Goal: Task Accomplishment & Management: Complete application form

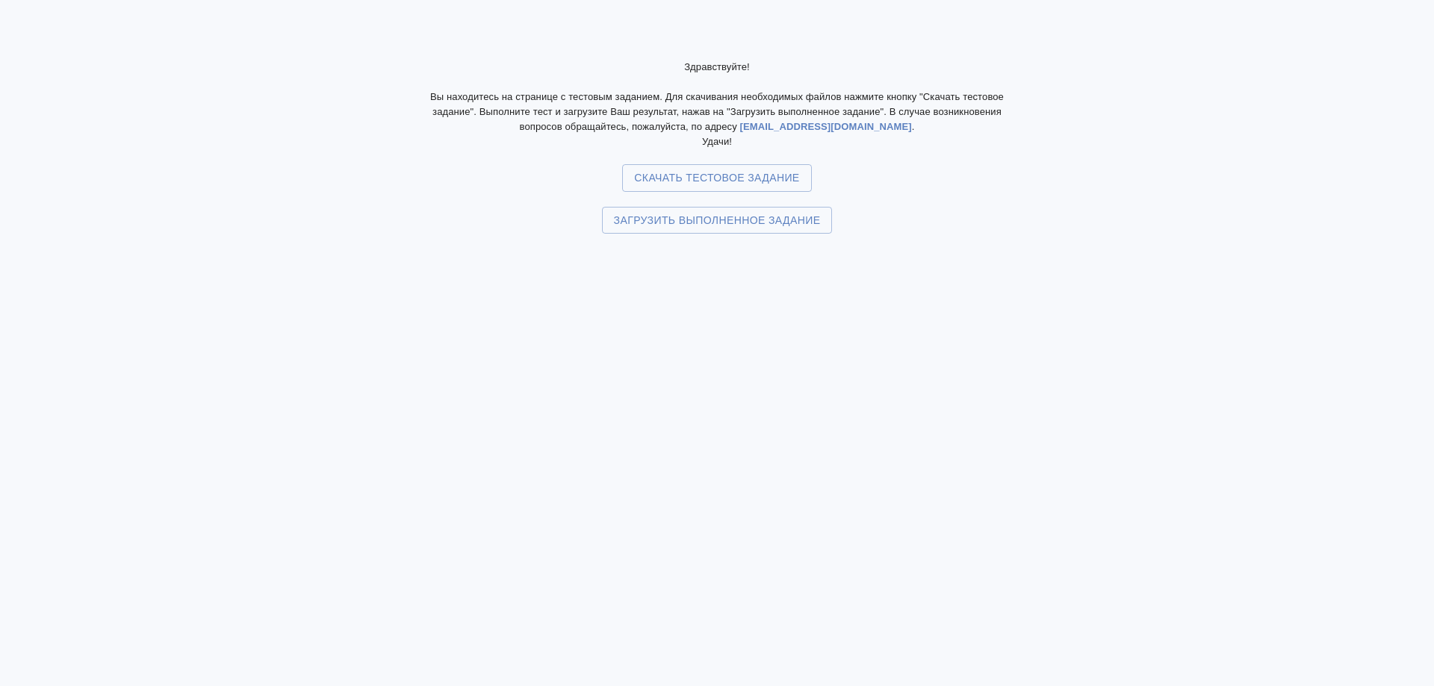
click at [556, 306] on div "Здравствуйте! Вы находитесь на странице с тестовым заданием. Для скачивания нео…" at bounding box center [717, 343] width 1434 height 686
click at [688, 222] on span "Загрузить выполненное задание" at bounding box center [717, 220] width 207 height 19
click at [0, 0] on input "Загрузить выполненное задание" at bounding box center [0, 0] width 0 height 0
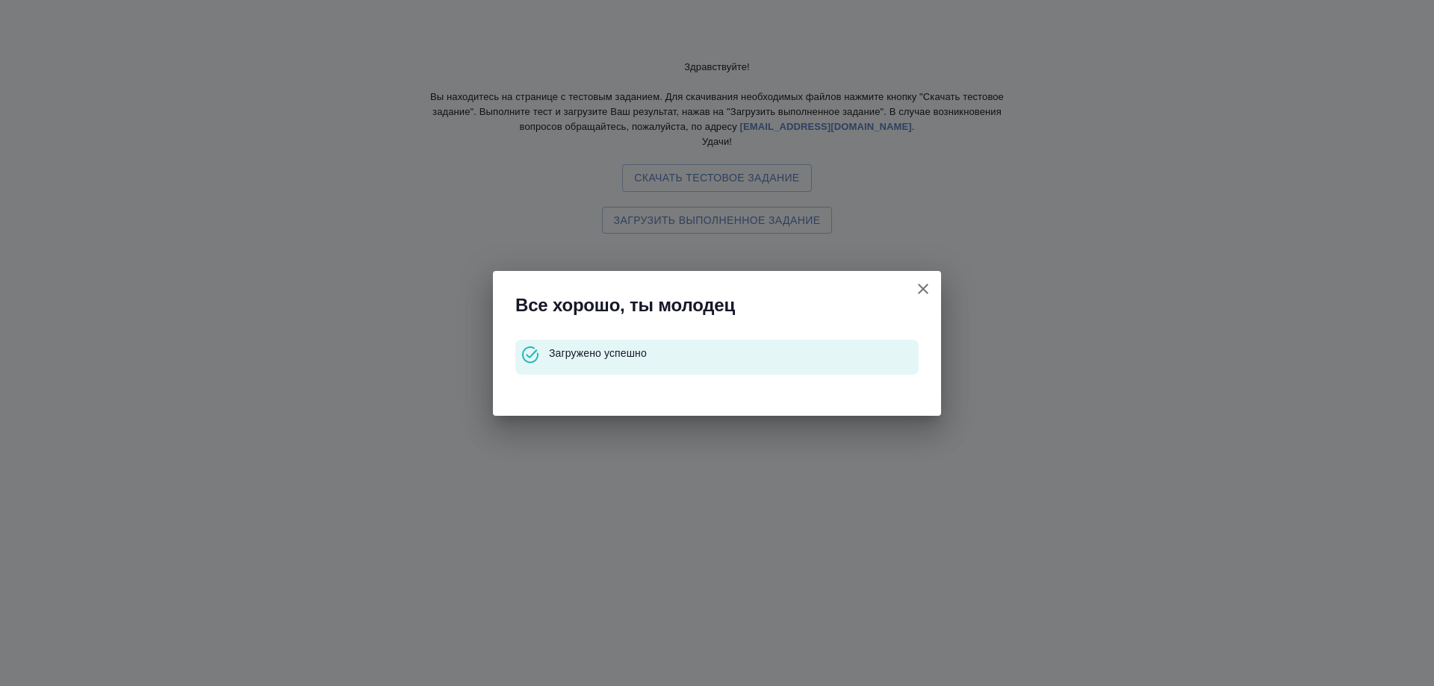
click at [921, 291] on icon "button" at bounding box center [923, 289] width 10 height 10
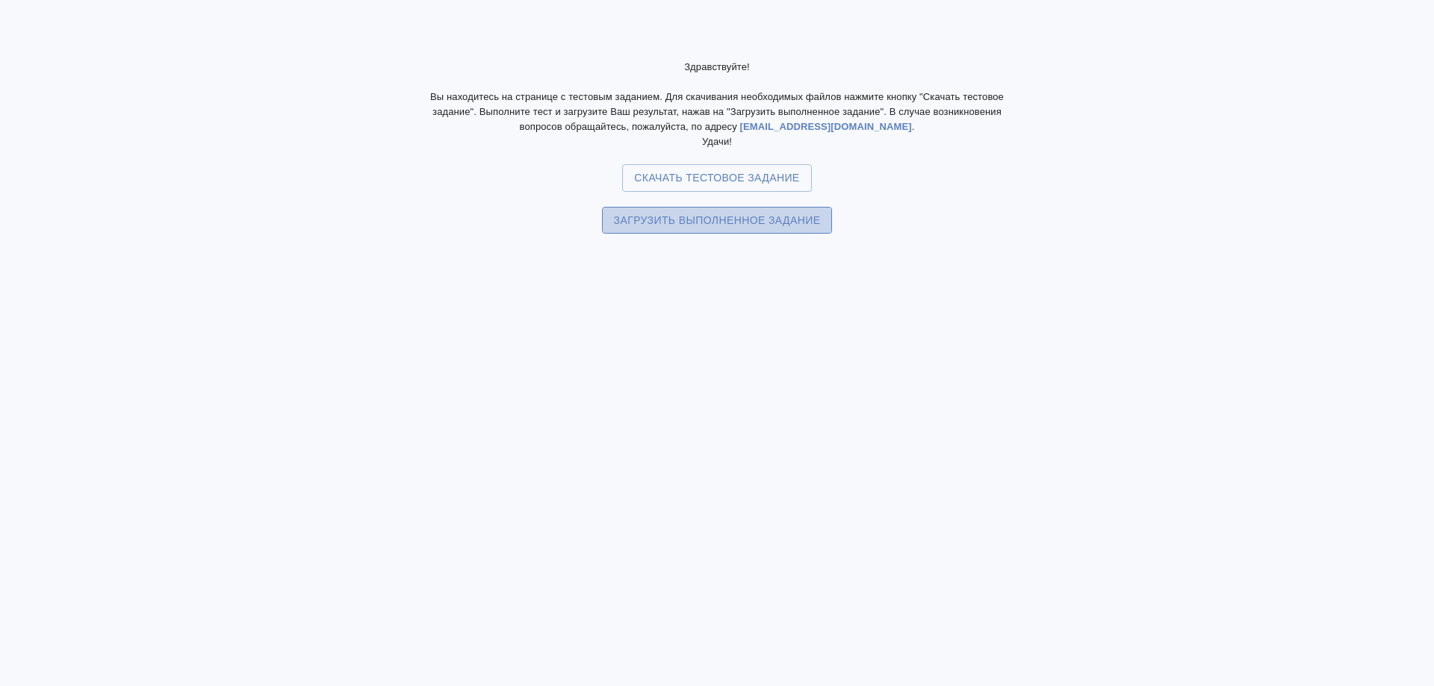
click at [754, 225] on span "Загрузить выполненное задание" at bounding box center [717, 220] width 207 height 19
click at [0, 0] on input "Загрузить выполненное задание" at bounding box center [0, 0] width 0 height 0
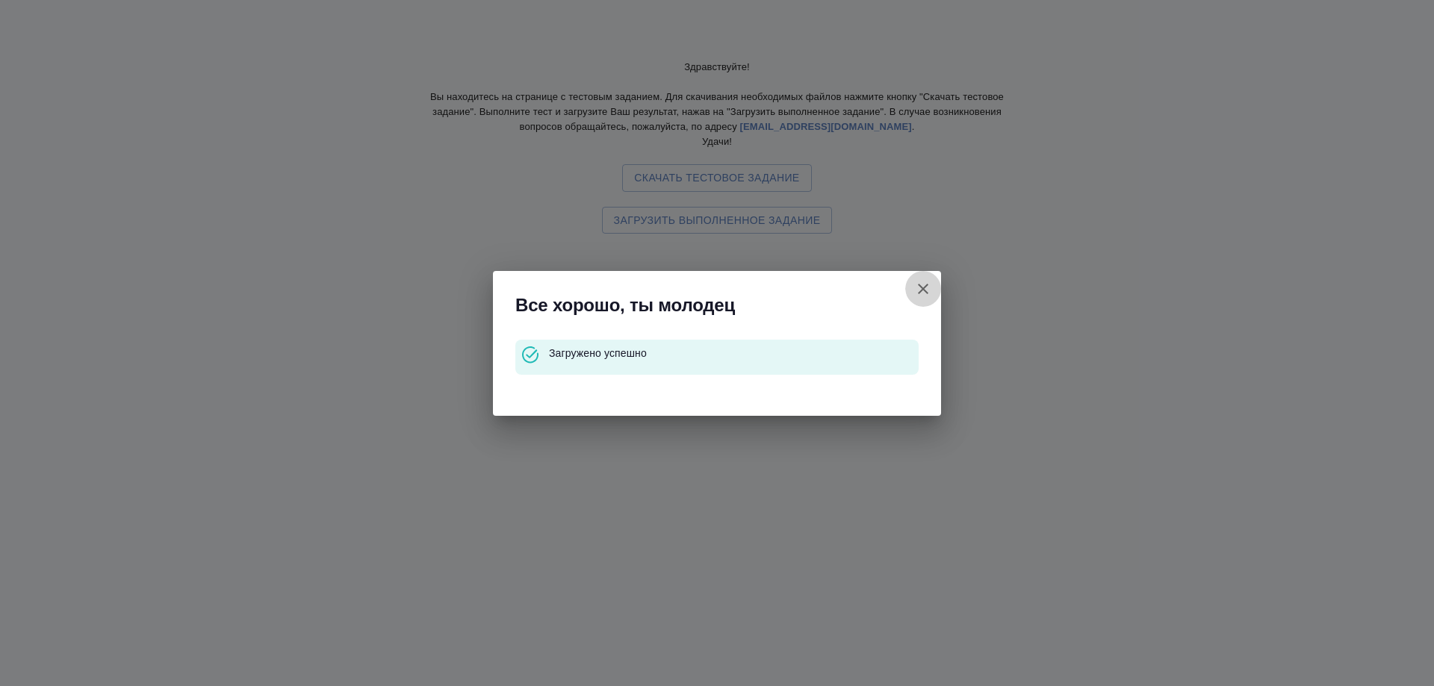
click at [925, 290] on icon "button" at bounding box center [923, 289] width 10 height 10
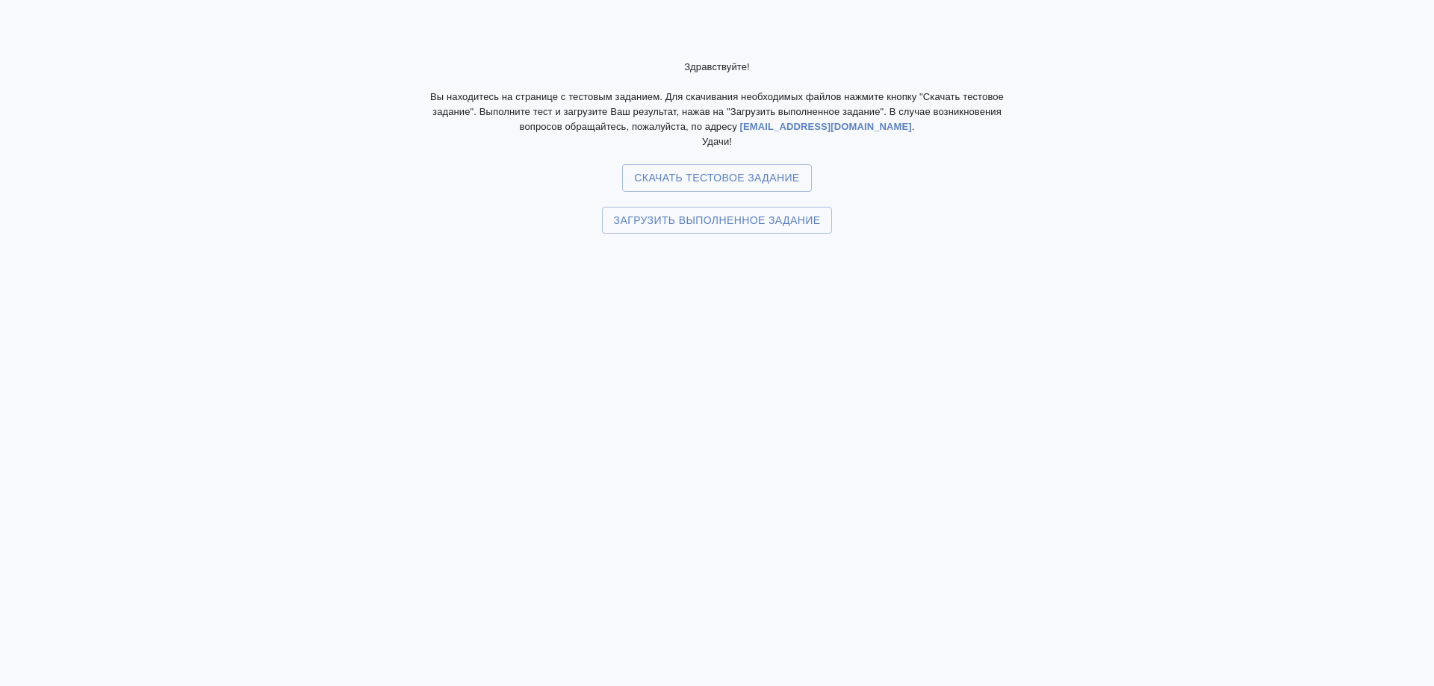
click at [617, 305] on div "Здравствуйте! Вы находитесь на странице с тестовым заданием. Для скачивания нео…" at bounding box center [717, 343] width 1434 height 686
click at [678, 222] on span "Загрузить выполненное задание" at bounding box center [717, 220] width 207 height 19
click at [0, 0] on input "Загрузить выполненное задание" at bounding box center [0, 0] width 0 height 0
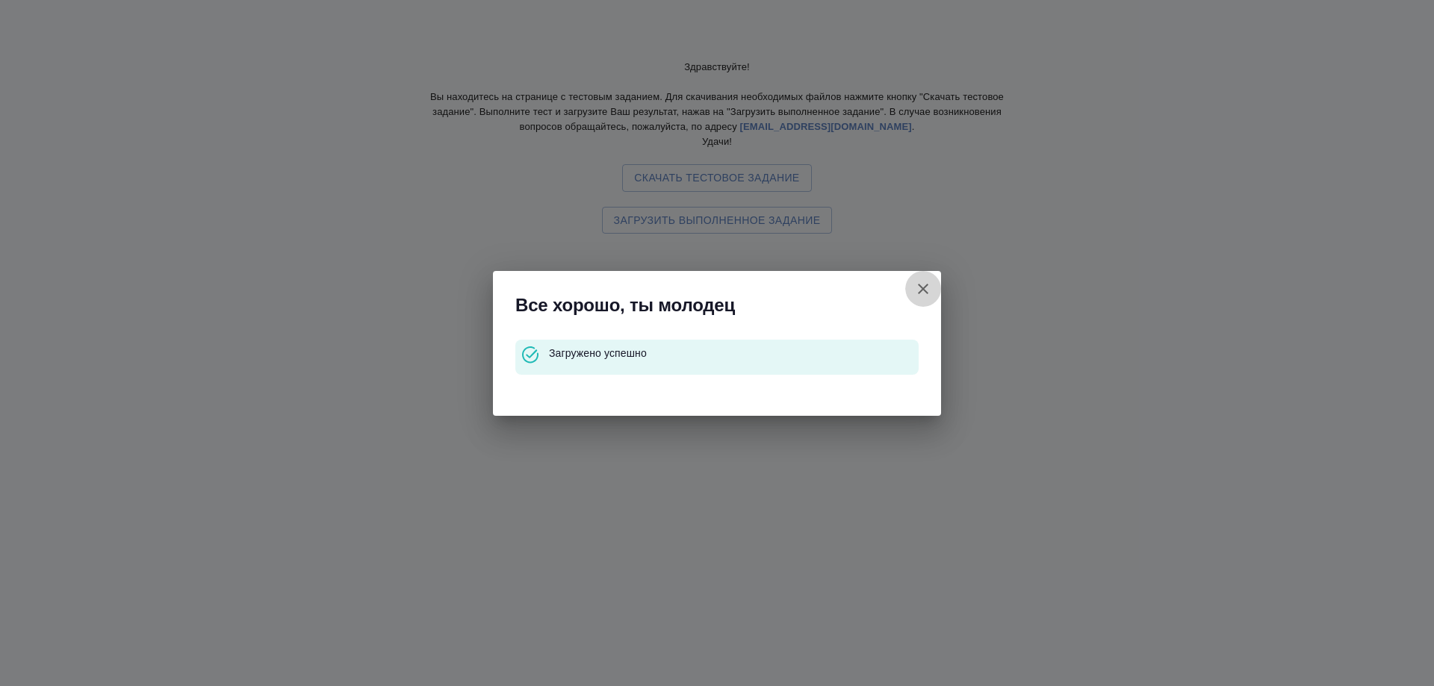
click at [926, 283] on icon "button" at bounding box center [923, 289] width 18 height 18
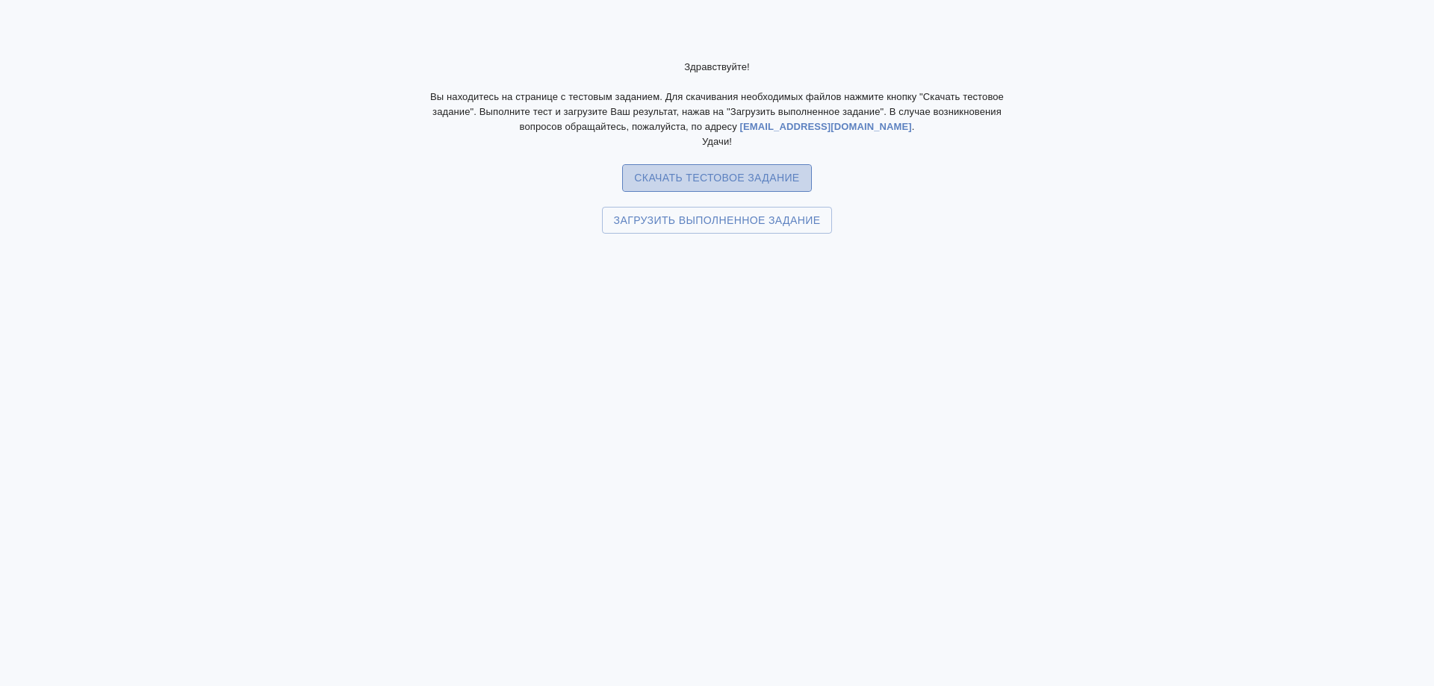
click at [763, 179] on span "Скачать тестовое задание" at bounding box center [716, 178] width 165 height 19
